Goal: Find specific page/section: Find specific page/section

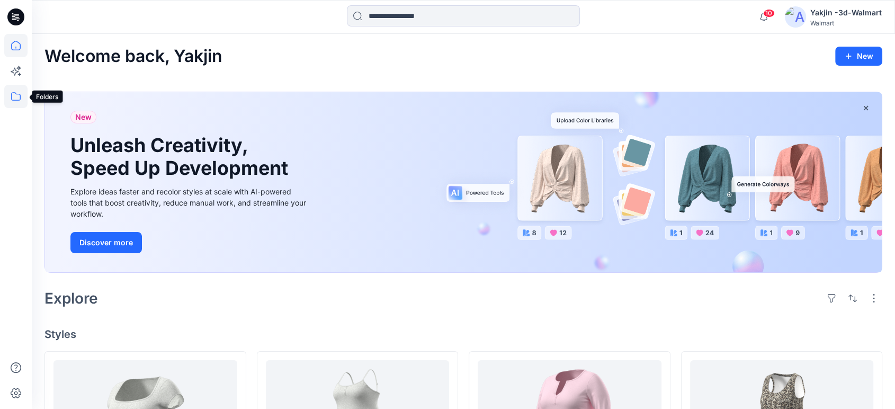
click at [15, 101] on icon at bounding box center [15, 96] width 23 height 23
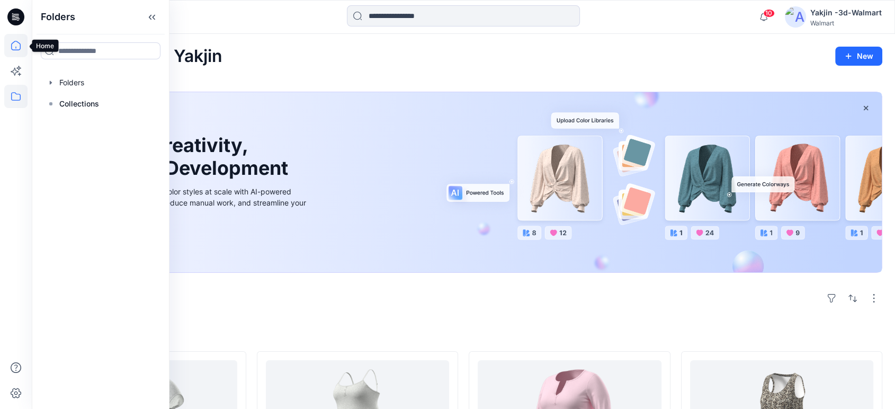
click at [20, 50] on icon at bounding box center [15, 45] width 23 height 23
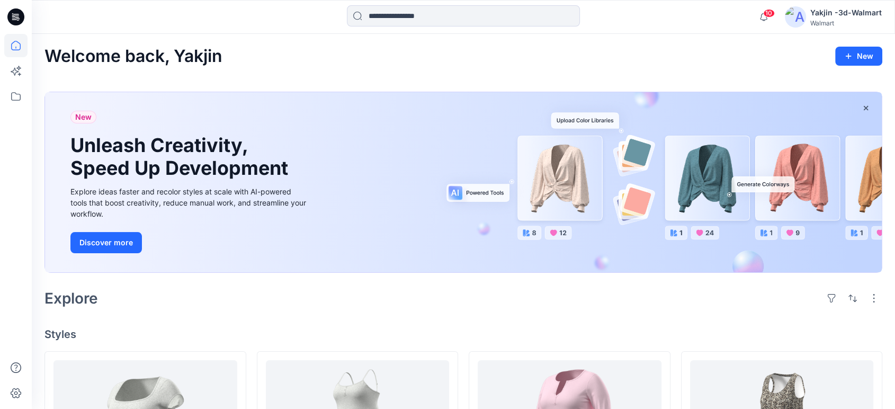
click at [9, 15] on icon at bounding box center [15, 16] width 17 height 17
click at [13, 15] on icon at bounding box center [13, 15] width 2 height 1
click at [20, 92] on icon at bounding box center [15, 96] width 23 height 23
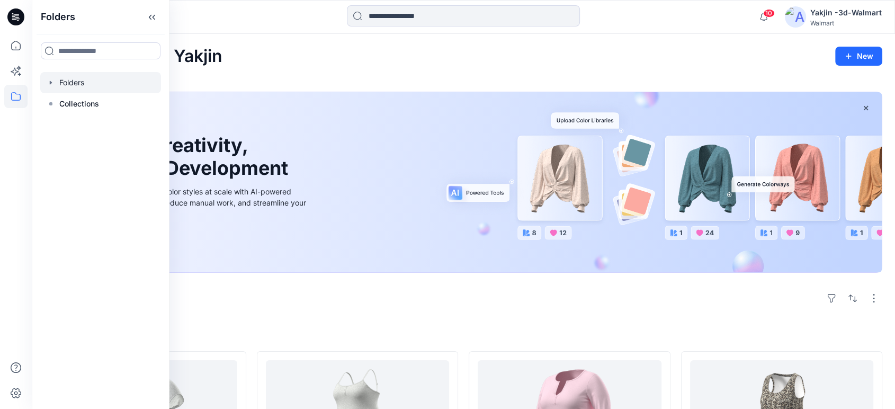
click at [86, 91] on div at bounding box center [100, 82] width 121 height 21
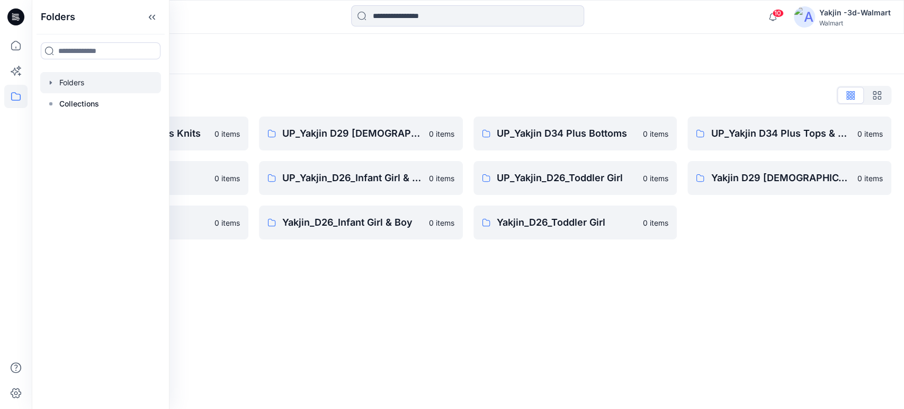
click at [482, 308] on div "Folders Folders List FA Yakjin D34 Womens Knits 0 items UP_Yakjin_D24_Boys 0 it…" at bounding box center [468, 221] width 872 height 375
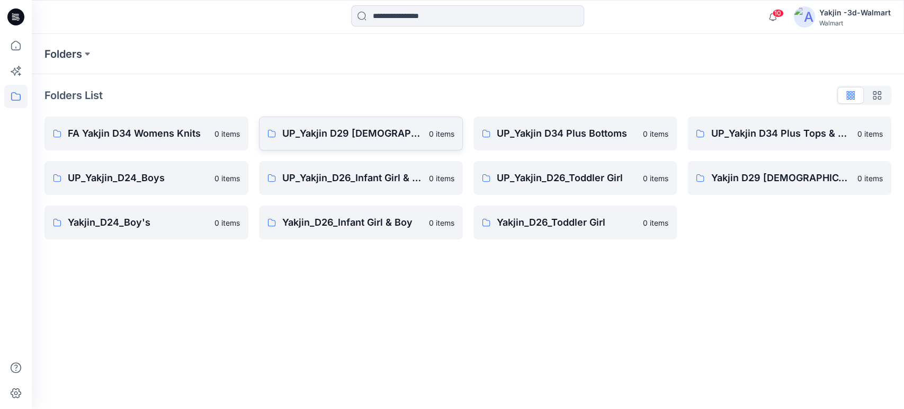
click at [367, 143] on link "UP_Yakjin D29 [DEMOGRAPHIC_DATA] Sleep 0 items" at bounding box center [361, 133] width 204 height 34
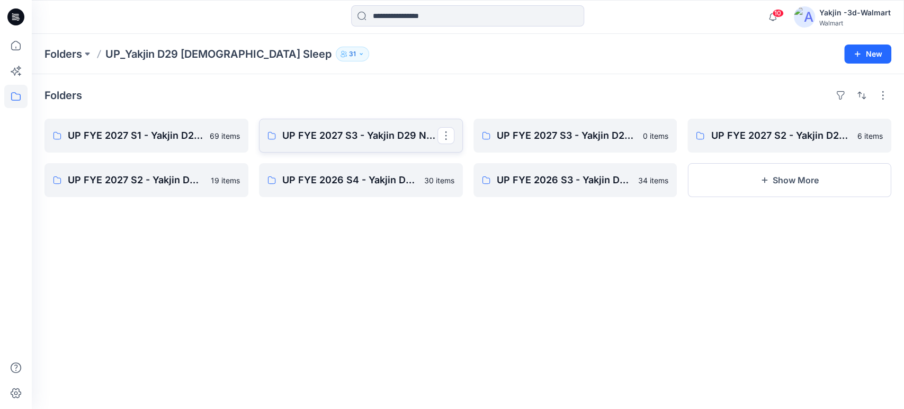
click at [359, 143] on link "UP FYE 2027 S3 - Yakjin D29 NOBO [DEMOGRAPHIC_DATA] Sleepwear" at bounding box center [361, 136] width 204 height 34
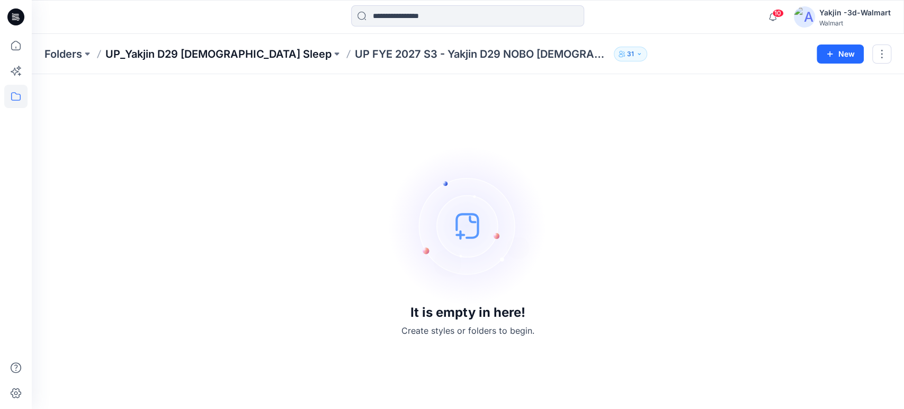
click at [206, 58] on p "UP_Yakjin D29 [DEMOGRAPHIC_DATA] Sleep" at bounding box center [218, 54] width 226 height 15
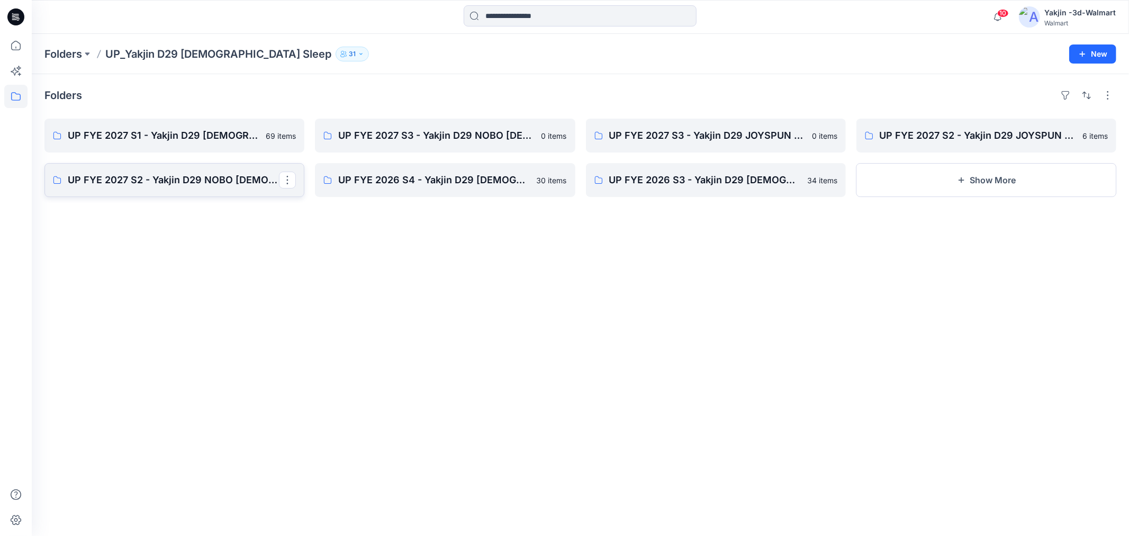
click at [232, 189] on link "UP FYE 2027 S2 - Yakjin D29 NOBO [DEMOGRAPHIC_DATA] Sleepwear" at bounding box center [174, 180] width 260 height 34
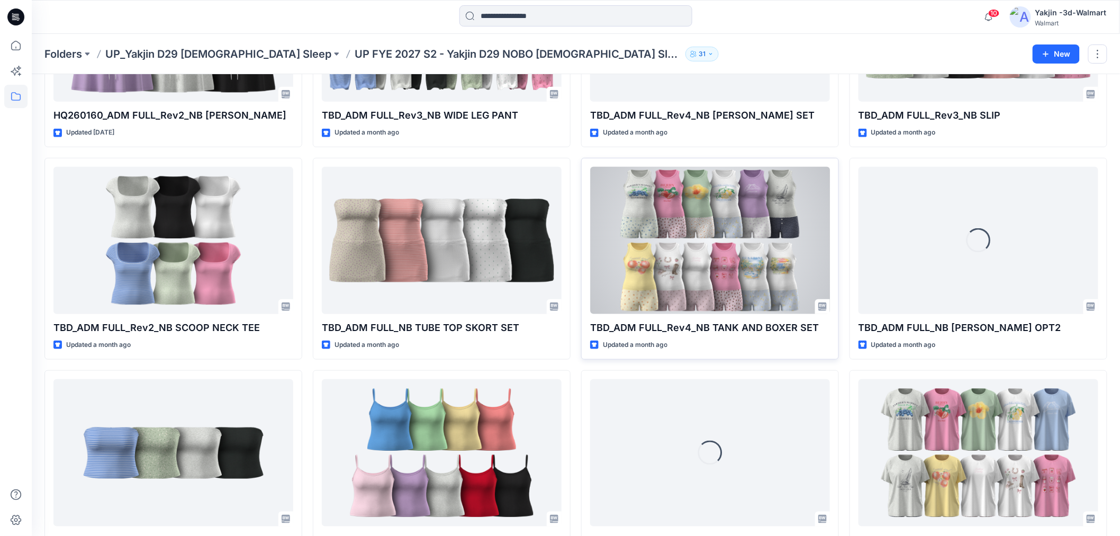
scroll to position [235, 0]
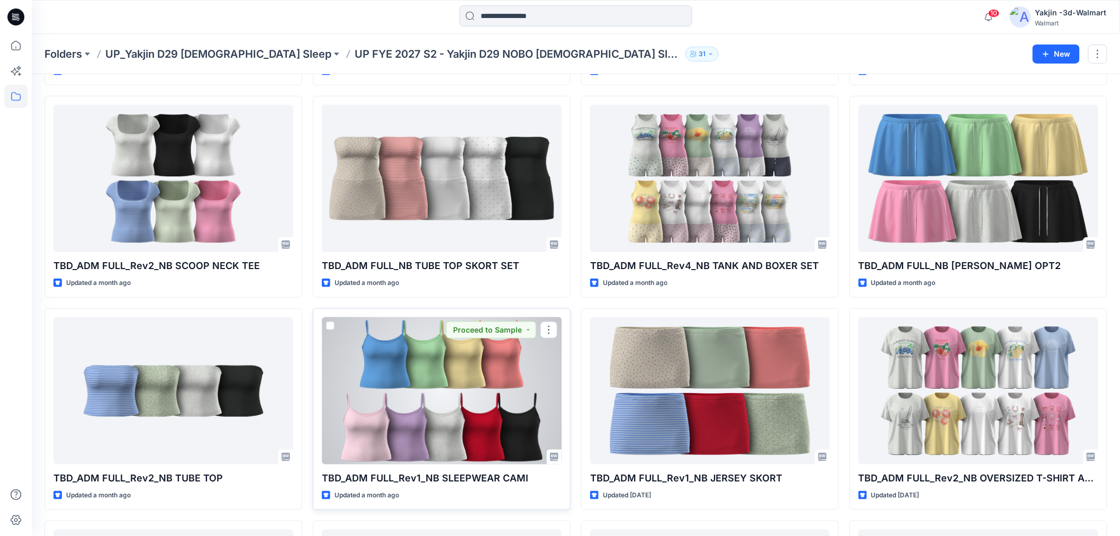
click at [447, 360] on div at bounding box center [442, 390] width 240 height 147
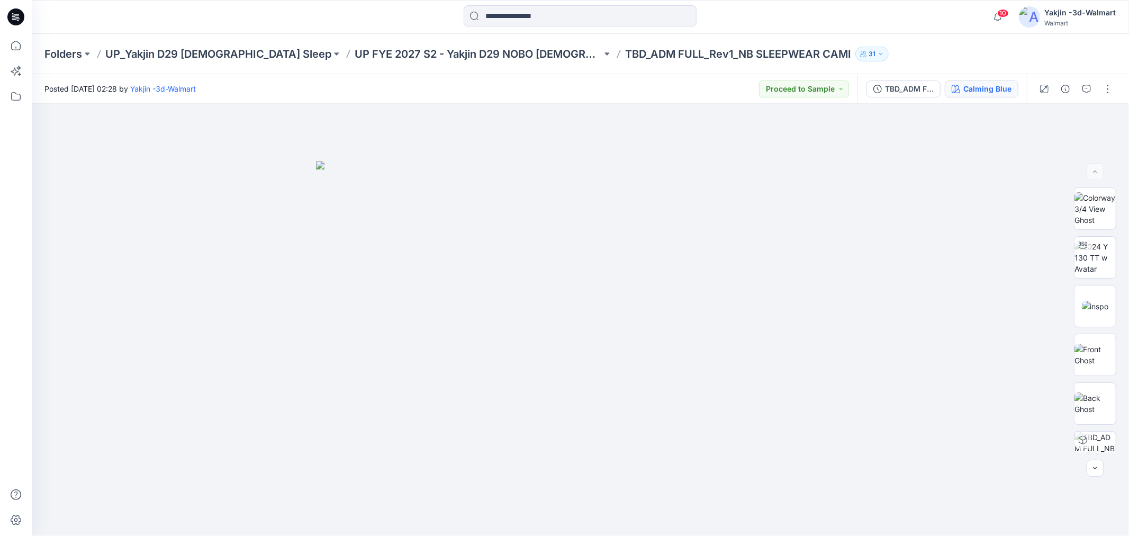
click at [903, 86] on div "Calming Blue" at bounding box center [987, 89] width 48 height 12
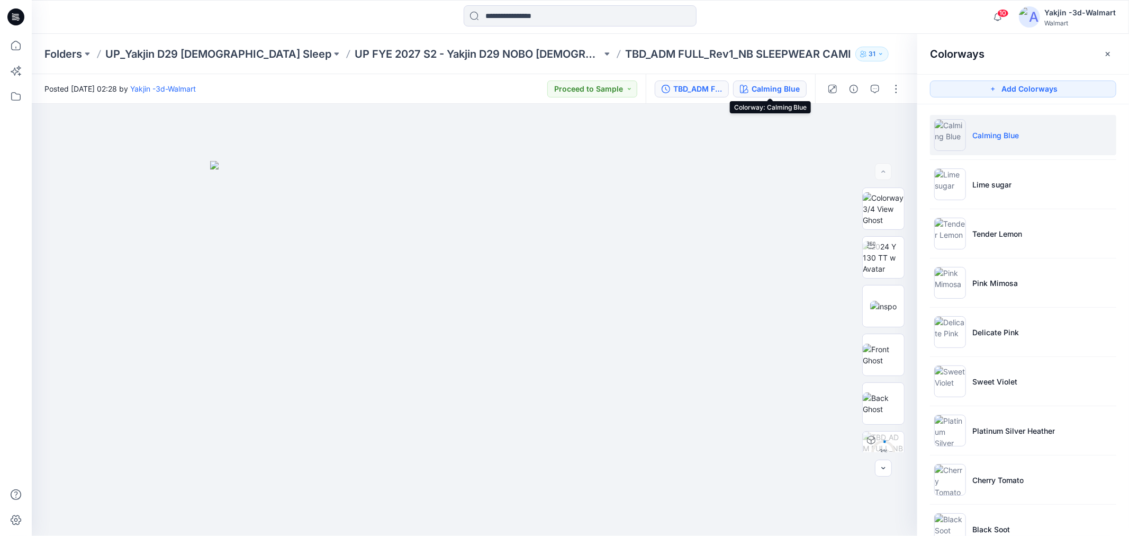
click at [712, 88] on div "TBD_ADM FULL_Rev1_NB SLEEPWEAR CAMI" at bounding box center [697, 89] width 49 height 12
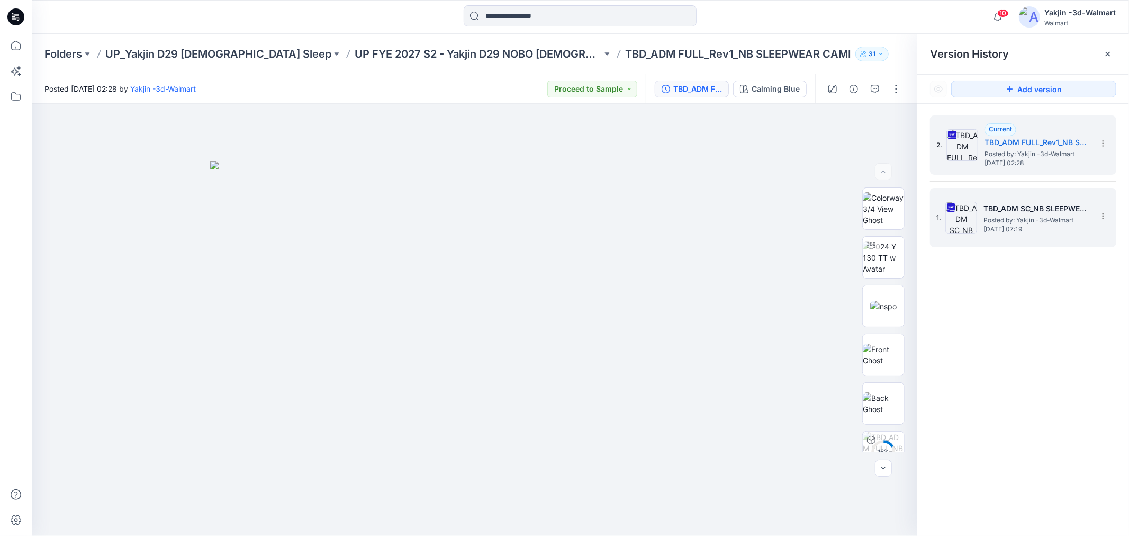
click at [903, 213] on div "1. TBD_ADM SC_NB SLEEPWEAR CAMI Posted by: Yakjin -3d-Walmart [DATE] 07:19" at bounding box center [1015, 217] width 159 height 51
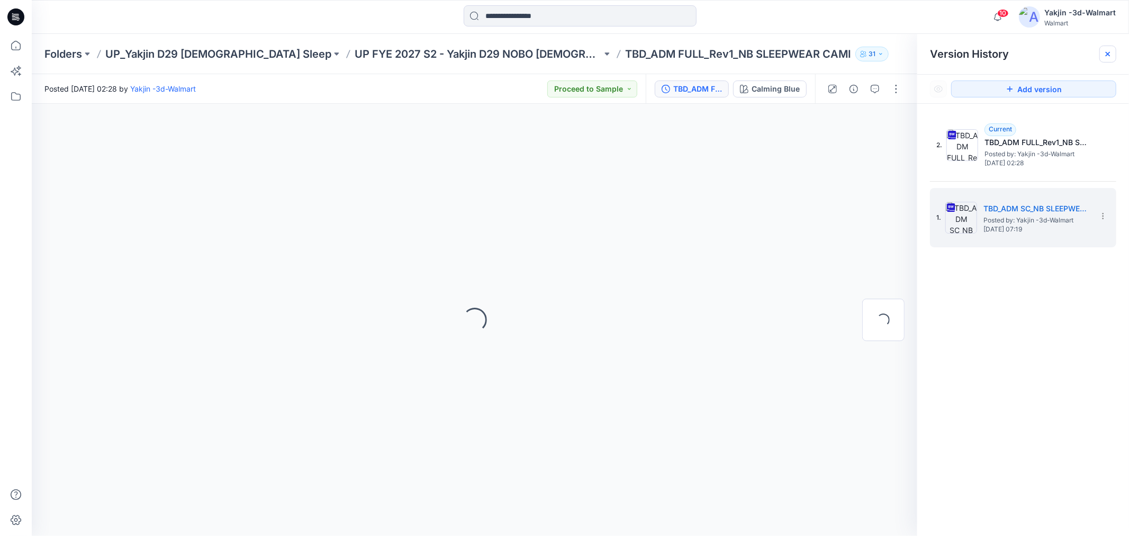
click at [903, 58] on div at bounding box center [1107, 54] width 17 height 17
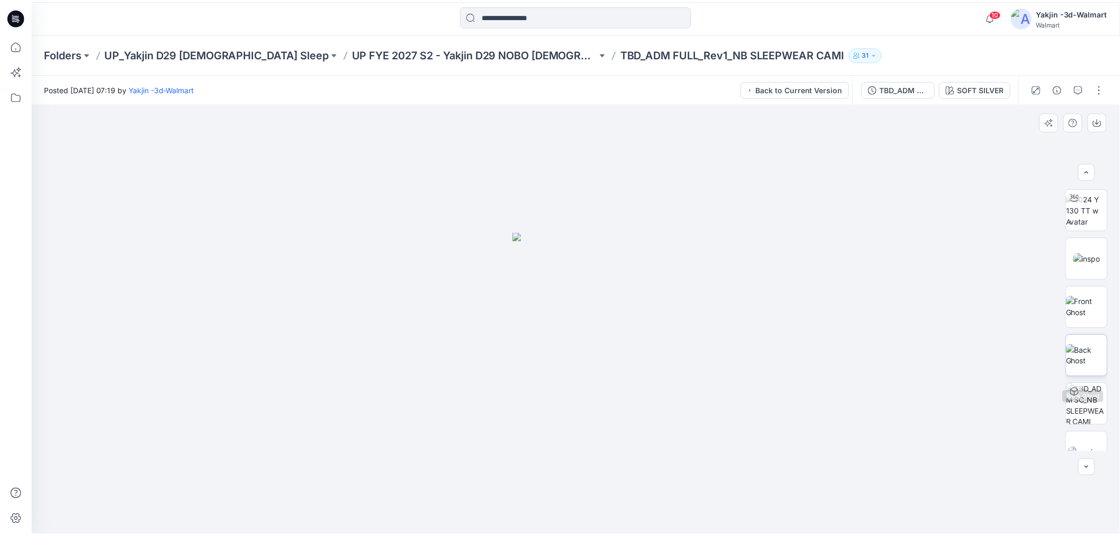
scroll to position [69, 0]
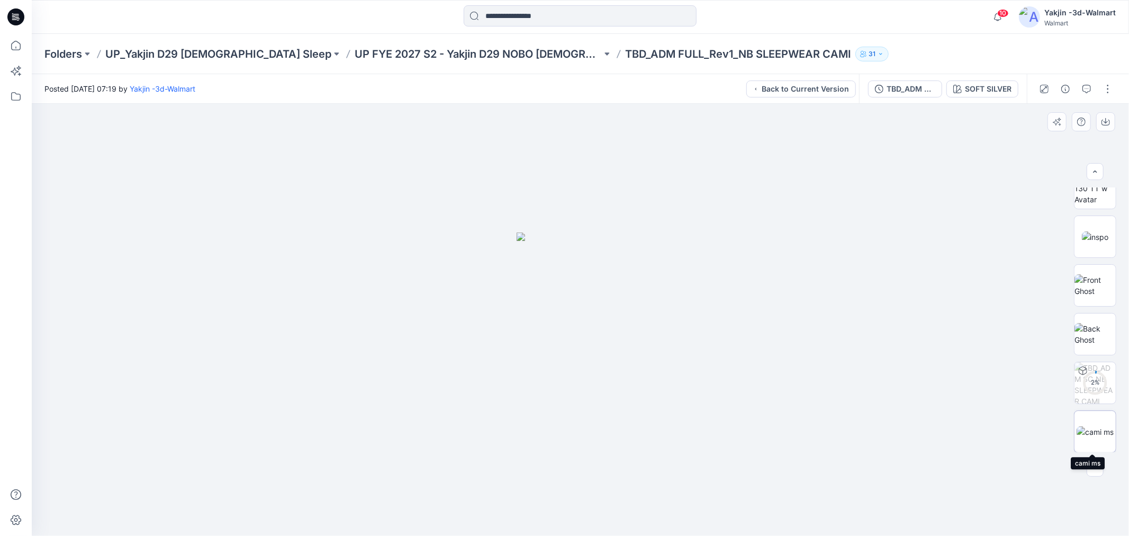
click at [903, 408] on img at bounding box center [1095, 431] width 37 height 11
click at [903, 90] on button "button" at bounding box center [1107, 88] width 17 height 17
drag, startPoint x: 993, startPoint y: 170, endPoint x: 977, endPoint y: 172, distance: 16.0
click at [903, 169] on div at bounding box center [580, 320] width 1097 height 432
click at [903, 83] on button "button" at bounding box center [1065, 88] width 17 height 17
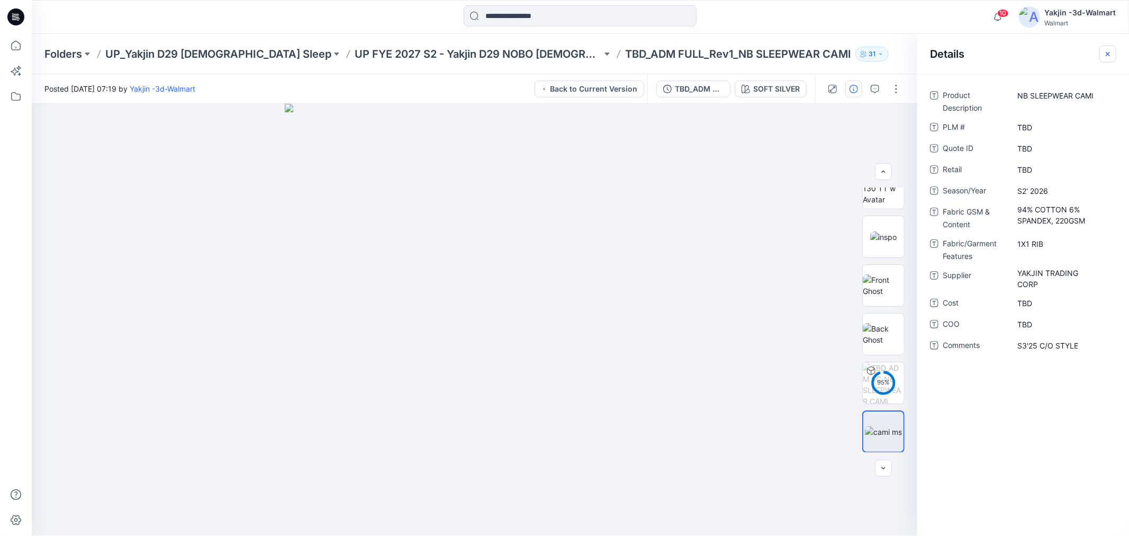
click at [903, 49] on button "button" at bounding box center [1107, 54] width 17 height 17
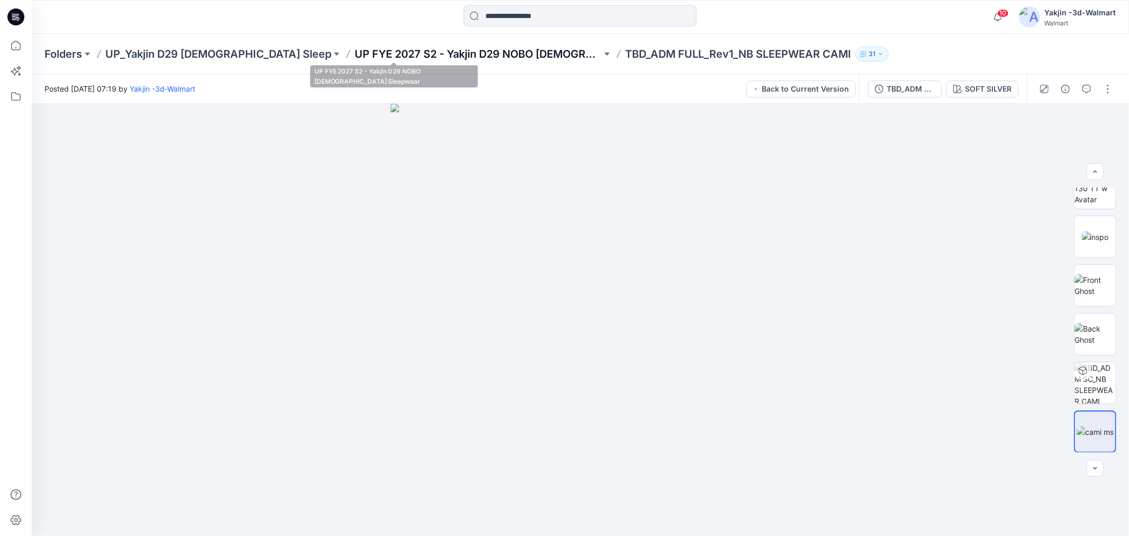
click at [442, 57] on p "UP FYE 2027 S2 - Yakjin D29 NOBO [DEMOGRAPHIC_DATA] Sleepwear" at bounding box center [478, 54] width 247 height 15
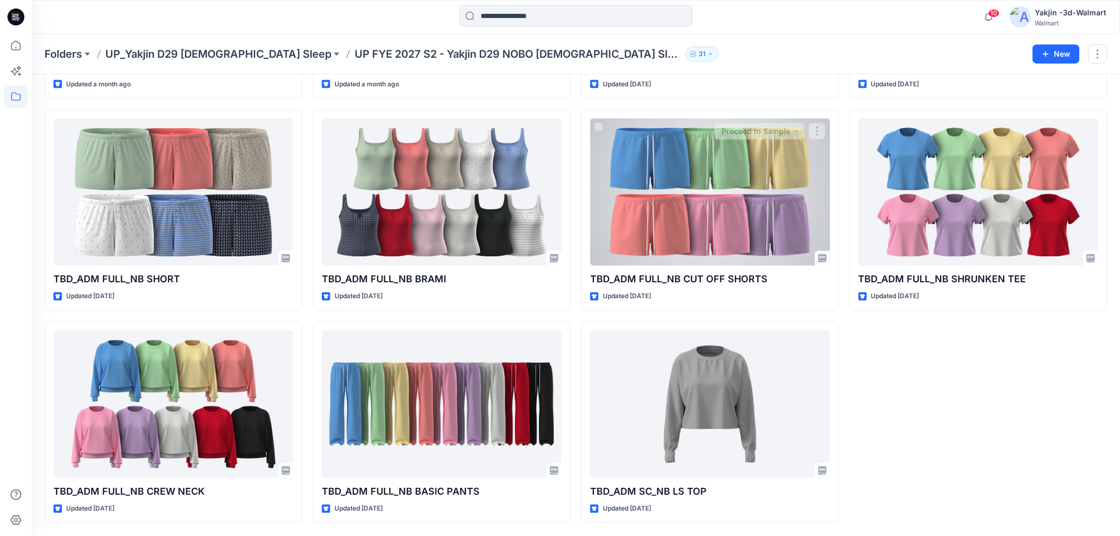
scroll to position [646, 0]
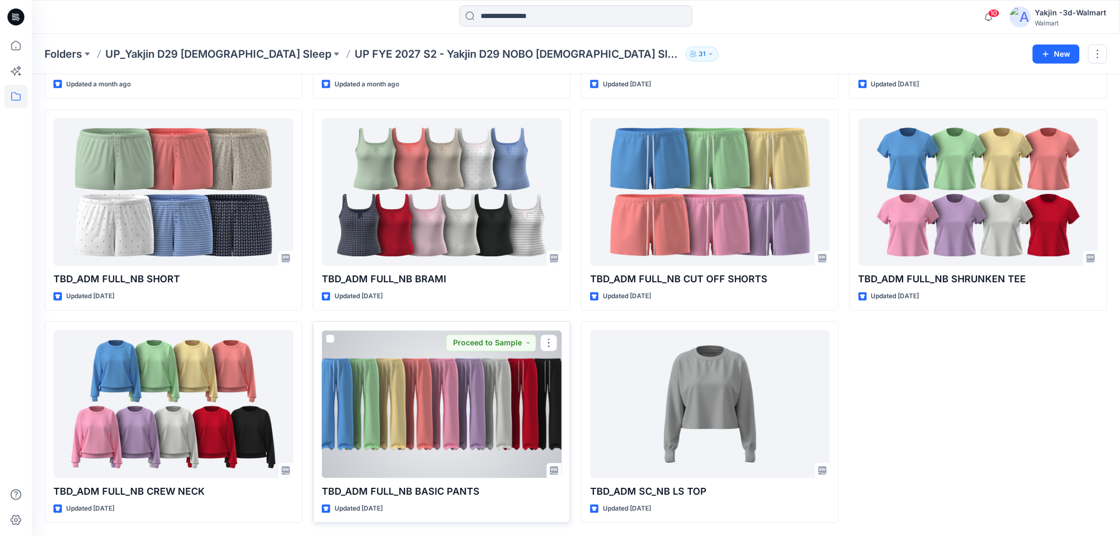
click at [427, 408] on div at bounding box center [442, 403] width 240 height 147
